Goal: Communication & Community: Ask a question

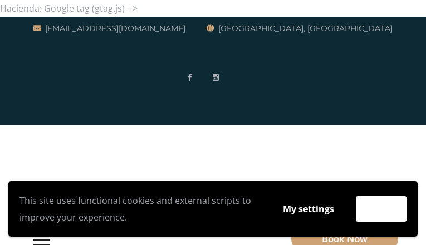
type input "fOHsATZaaG"
type input "qmpyWVEOmXgf"
type input "[EMAIL_ADDRESS][DOMAIN_NAME]"
type input "yIDJBWRsfNaYW"
type input "jJmWBrDc"
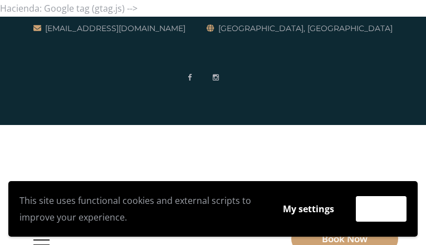
type input "PJBWUvLDmS"
type input "zCwbxLqypFvdvK"
